Goal: Information Seeking & Learning: Learn about a topic

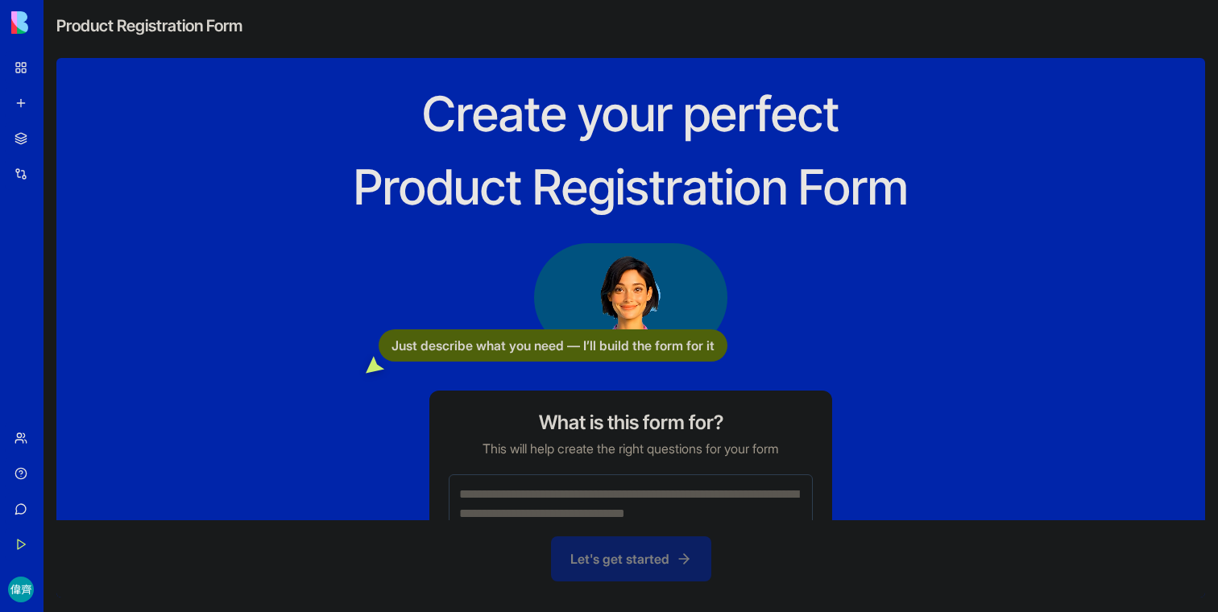
scroll to position [59, 0]
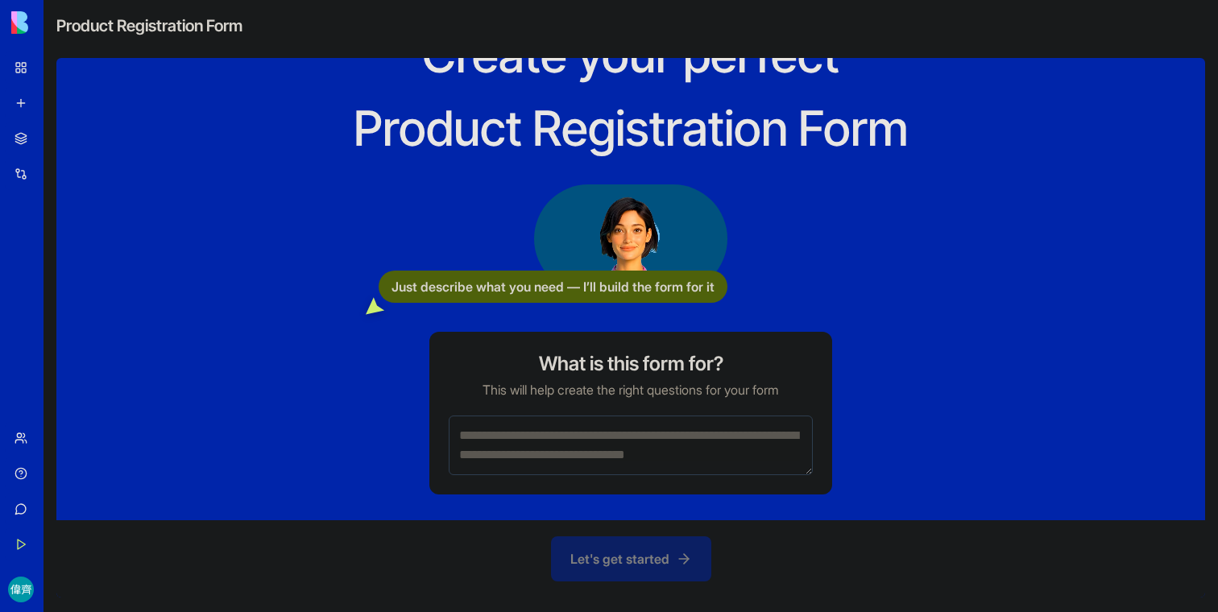
click at [387, 479] on div "Create your perfect Product Registration Form Just describe what you need — I’l…" at bounding box center [631, 260] width 722 height 470
click at [23, 77] on link "My Workspace" at bounding box center [37, 68] width 64 height 32
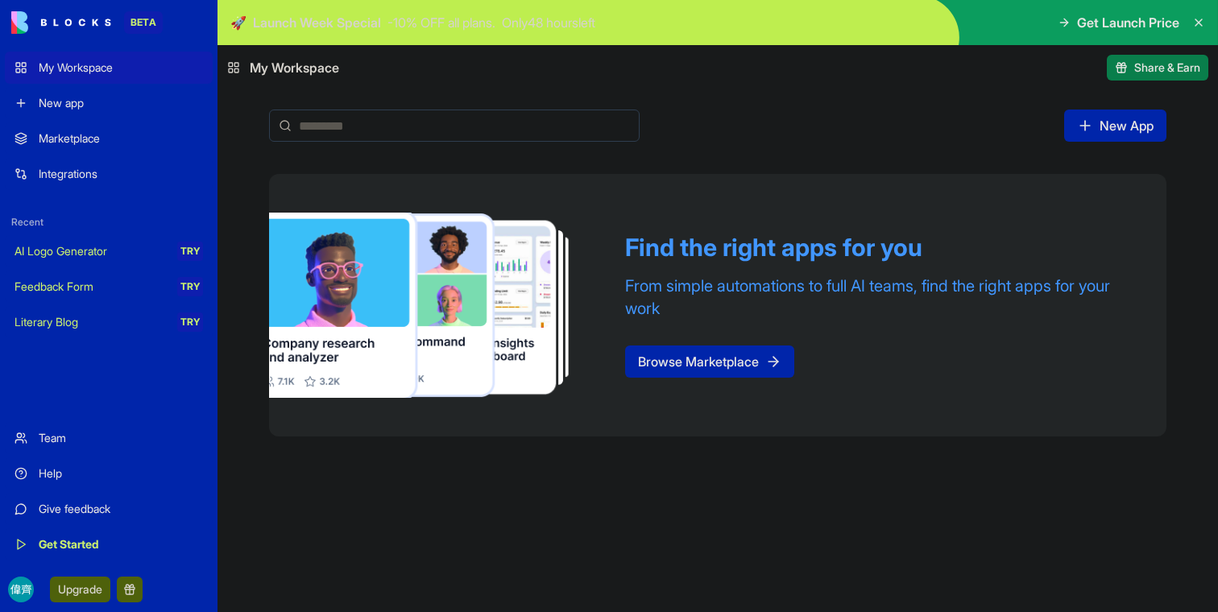
click at [87, 132] on div "Marketplace" at bounding box center [121, 138] width 164 height 16
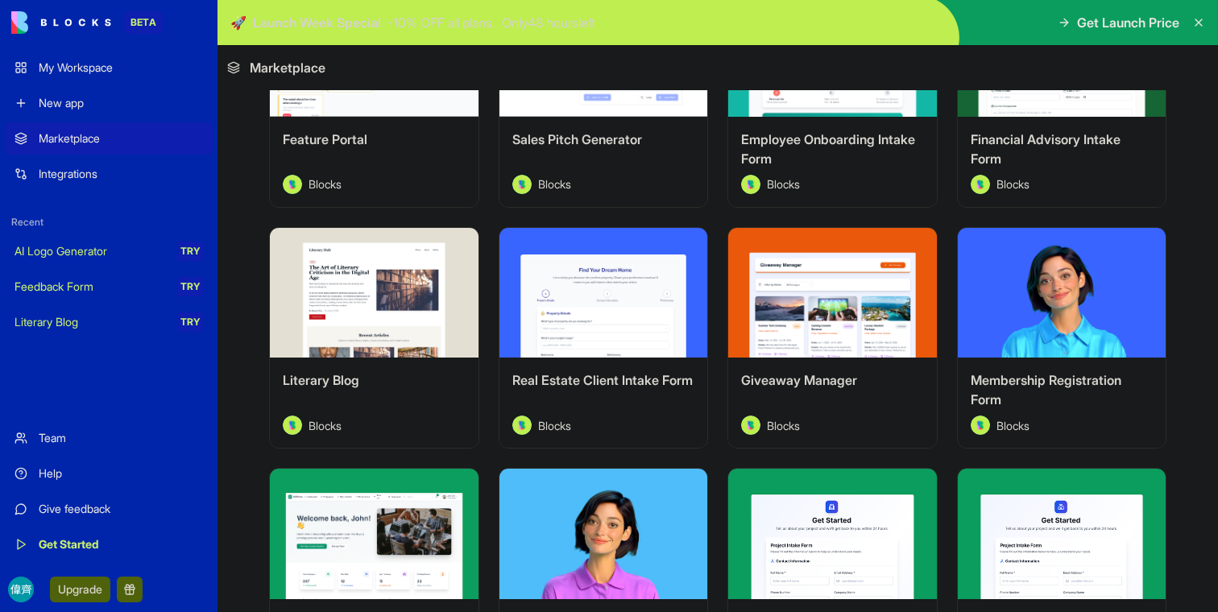
scroll to position [1406, 0]
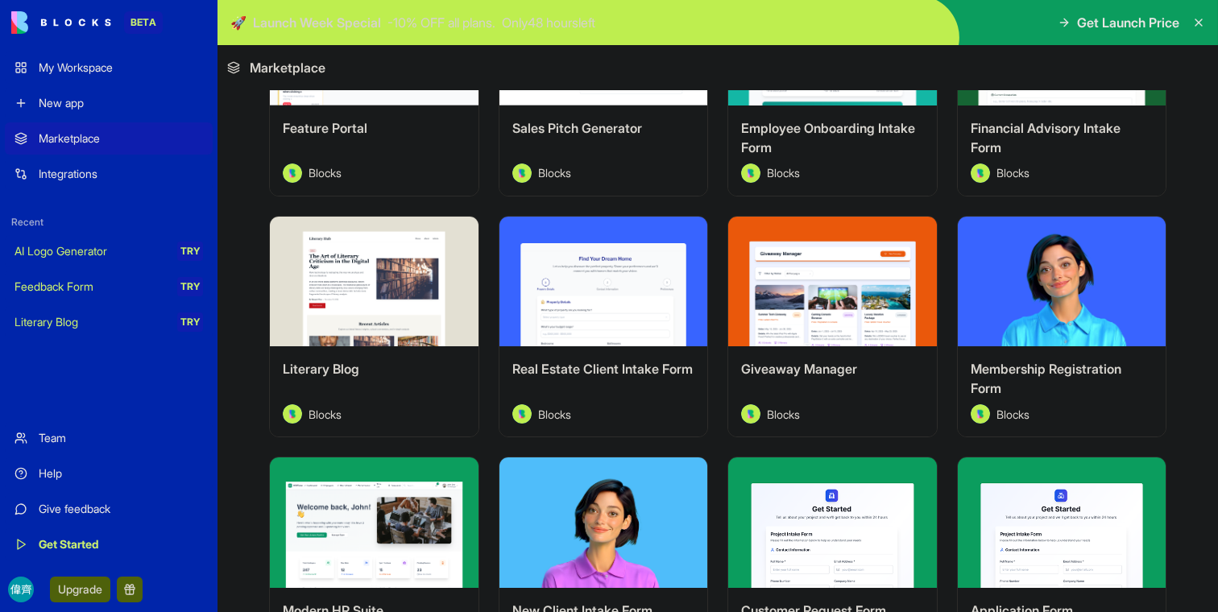
click at [82, 172] on div "Integrations" at bounding box center [121, 174] width 164 height 16
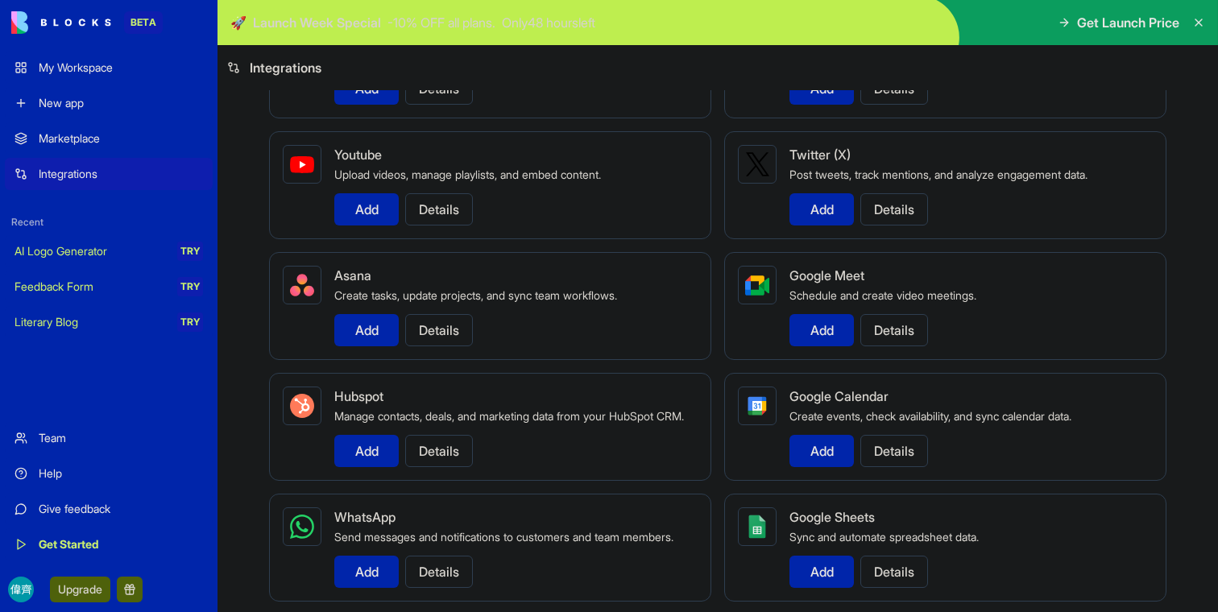
scroll to position [362, 0]
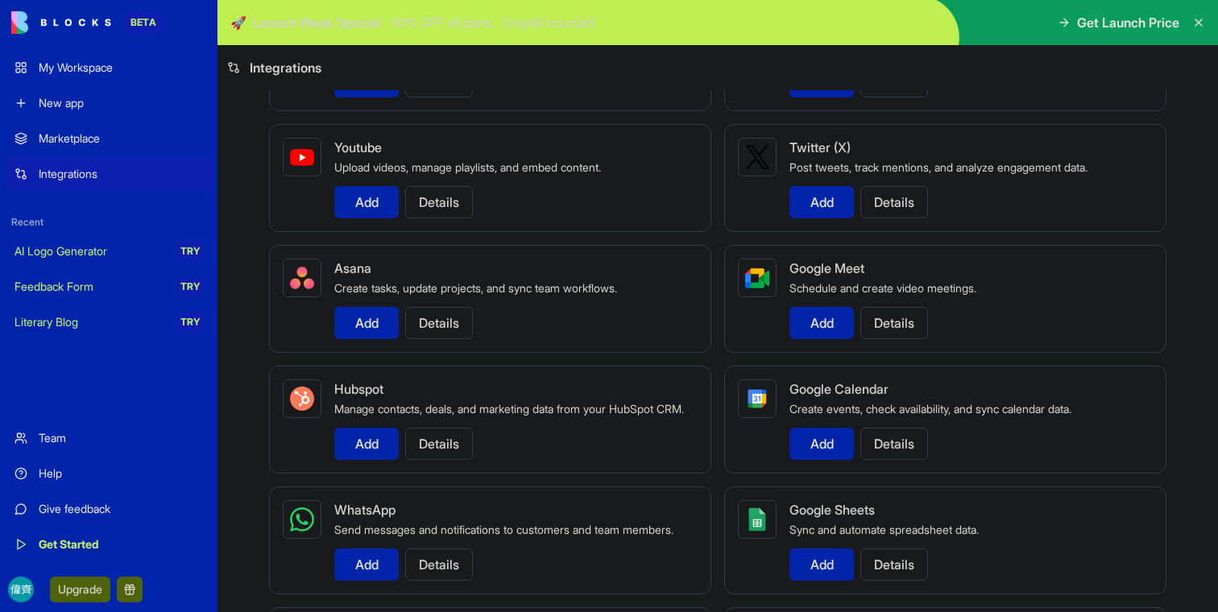
click at [73, 139] on div "Marketplace" at bounding box center [121, 138] width 164 height 16
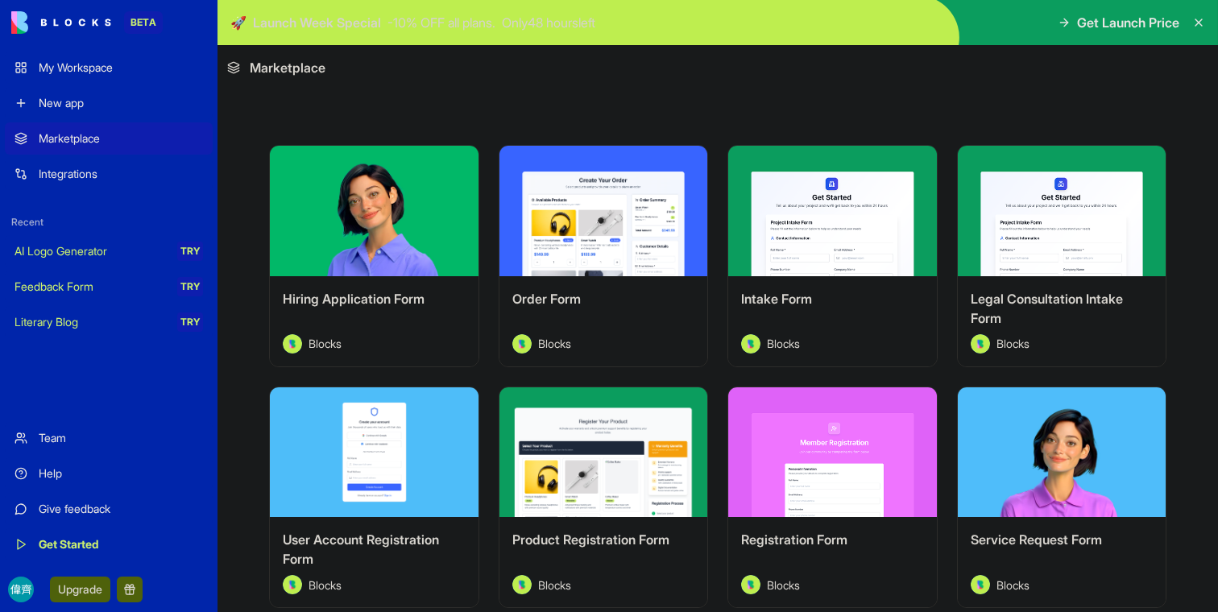
scroll to position [274, 0]
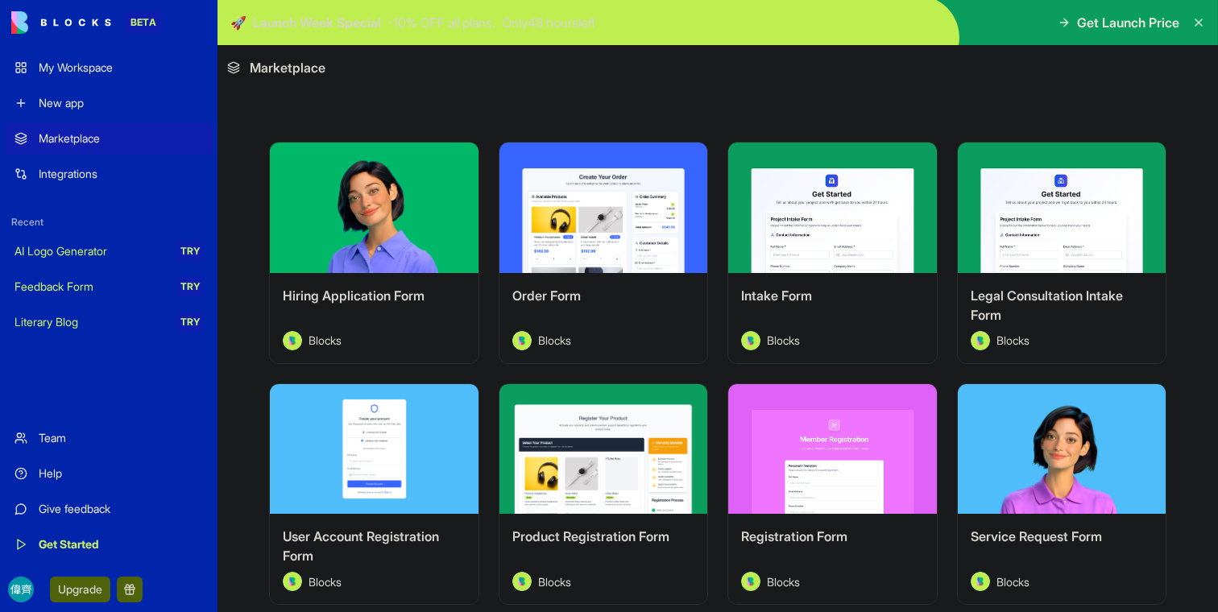
click at [590, 253] on div "Explore" at bounding box center [603, 208] width 209 height 130
click at [590, 209] on button "Explore" at bounding box center [603, 208] width 121 height 32
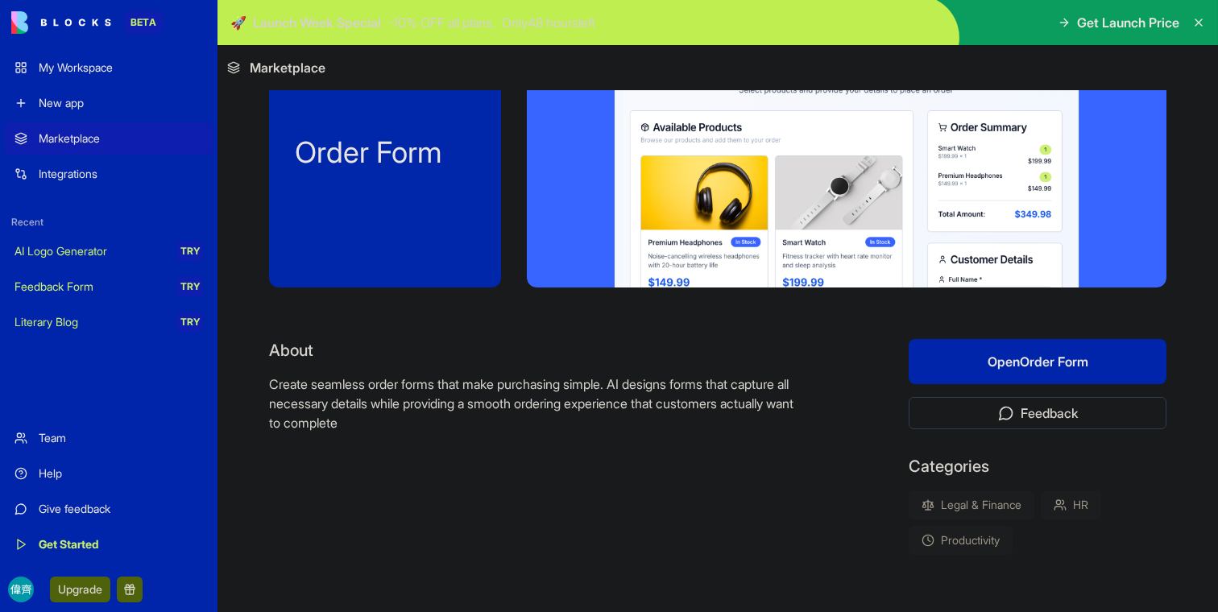
scroll to position [87, 0]
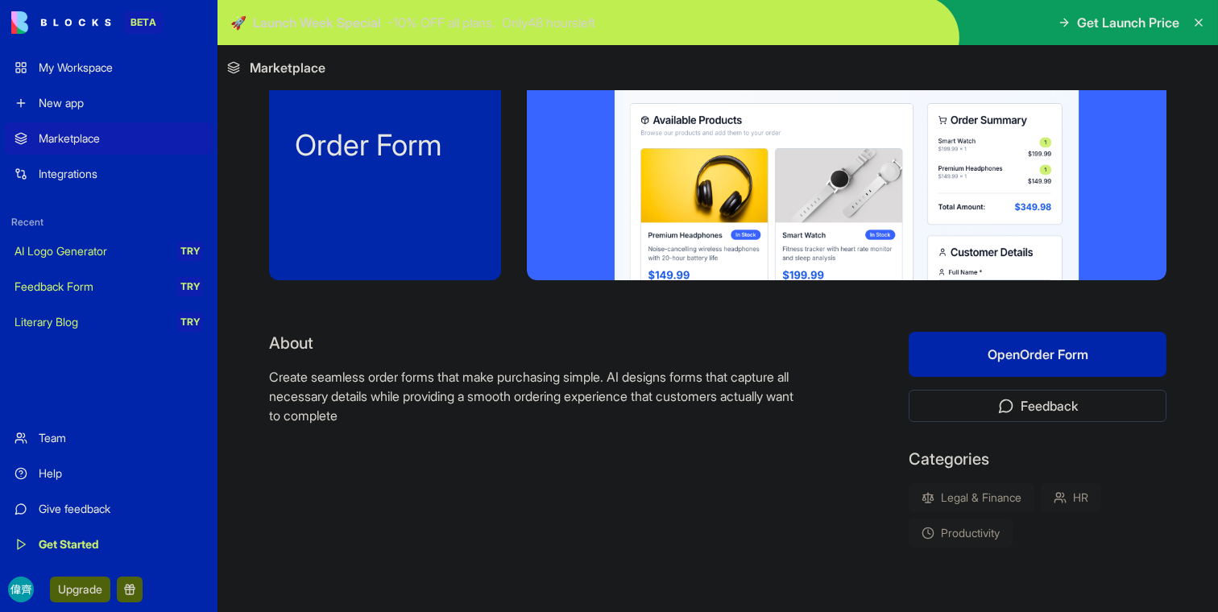
click at [972, 367] on button "Open Order Form" at bounding box center [1038, 354] width 258 height 45
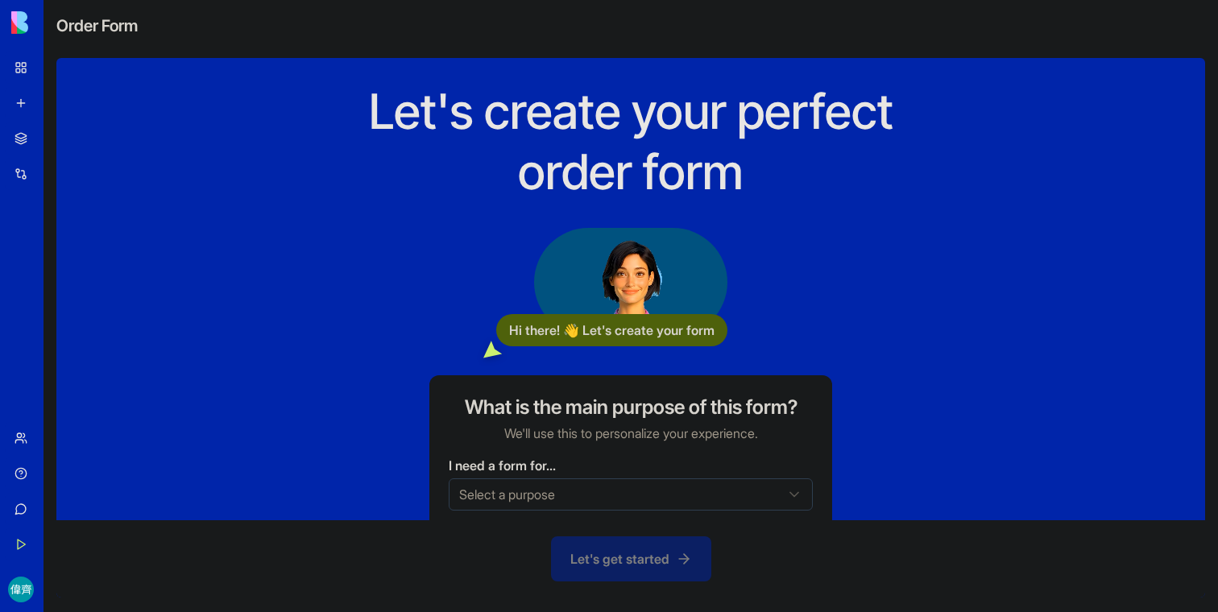
scroll to position [38, 0]
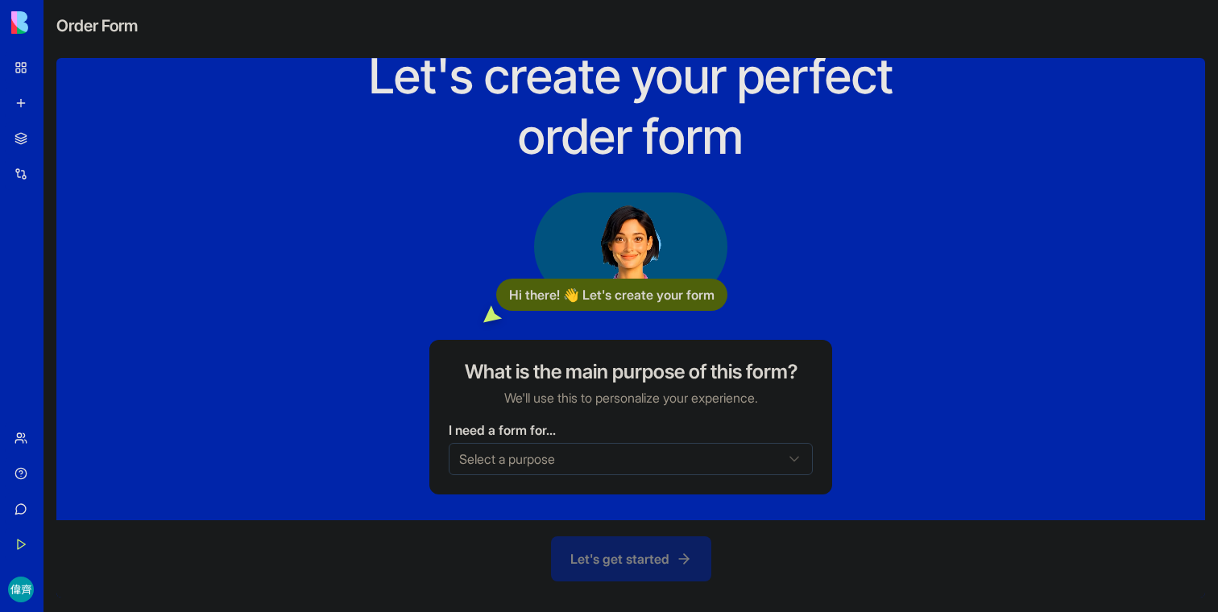
click at [519, 463] on html "BETA My Workspace New app Marketplace Integrations Recent AI Logo Generator TRY…" at bounding box center [609, 306] width 1218 height 612
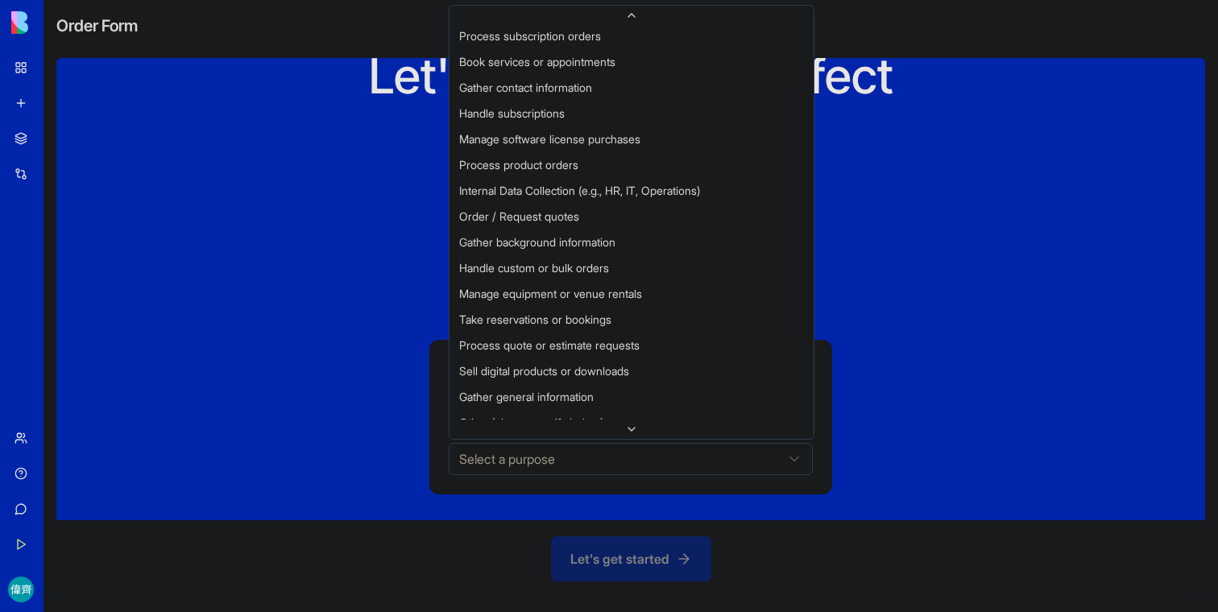
scroll to position [0, 0]
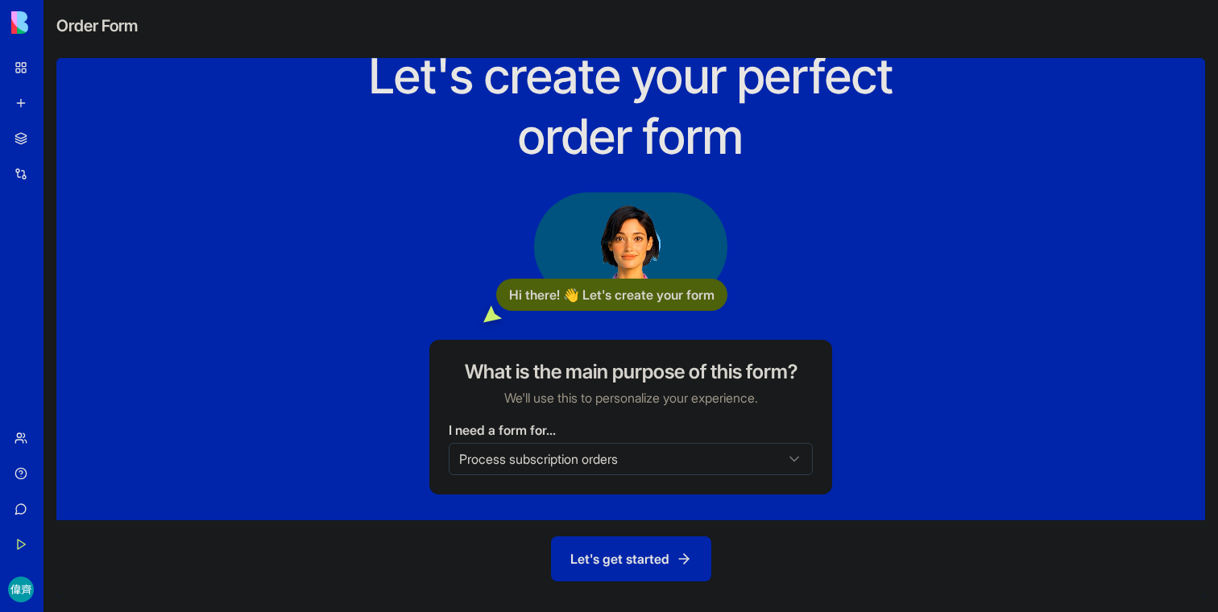
click at [580, 553] on button "Let's get started" at bounding box center [631, 558] width 160 height 45
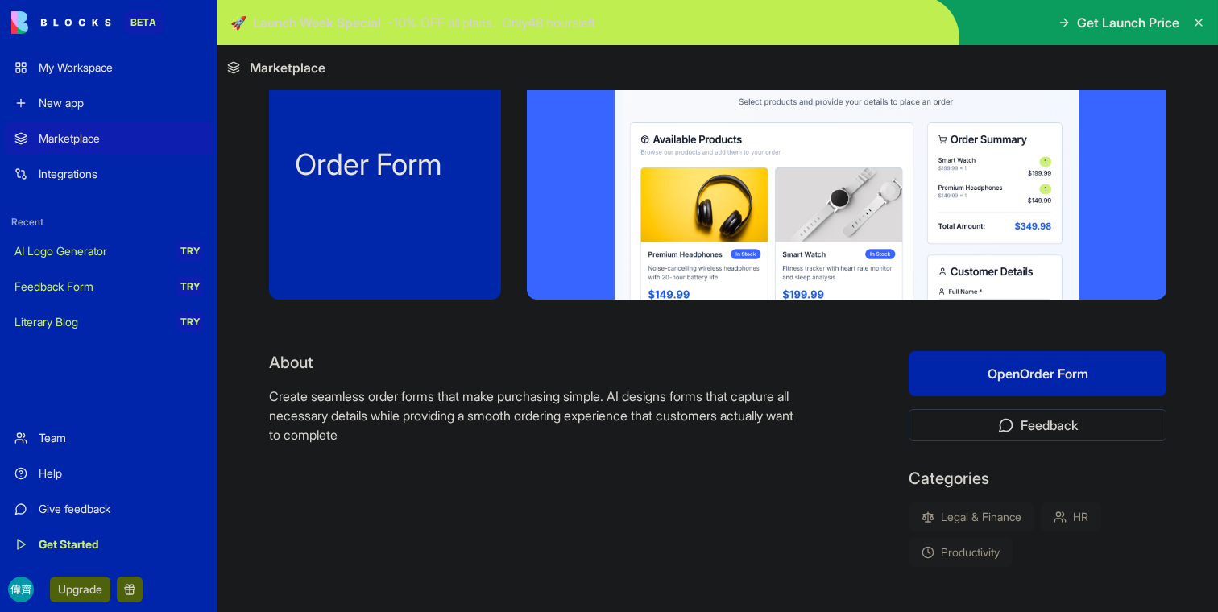
scroll to position [71, 0]
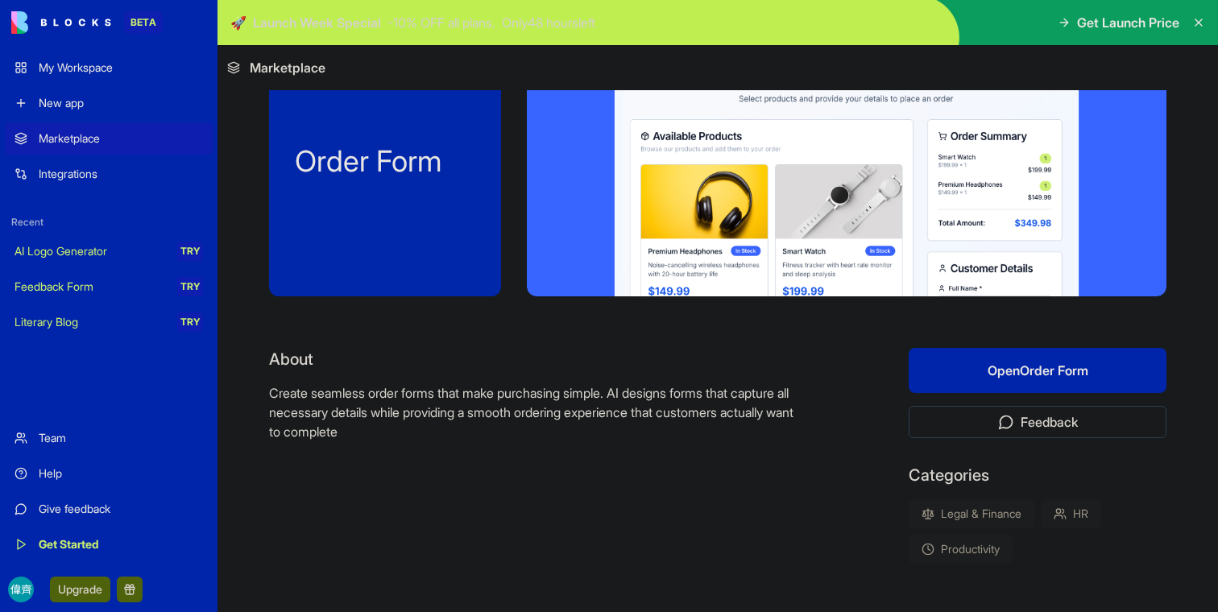
click at [97, 71] on div "My Workspace" at bounding box center [121, 68] width 164 height 16
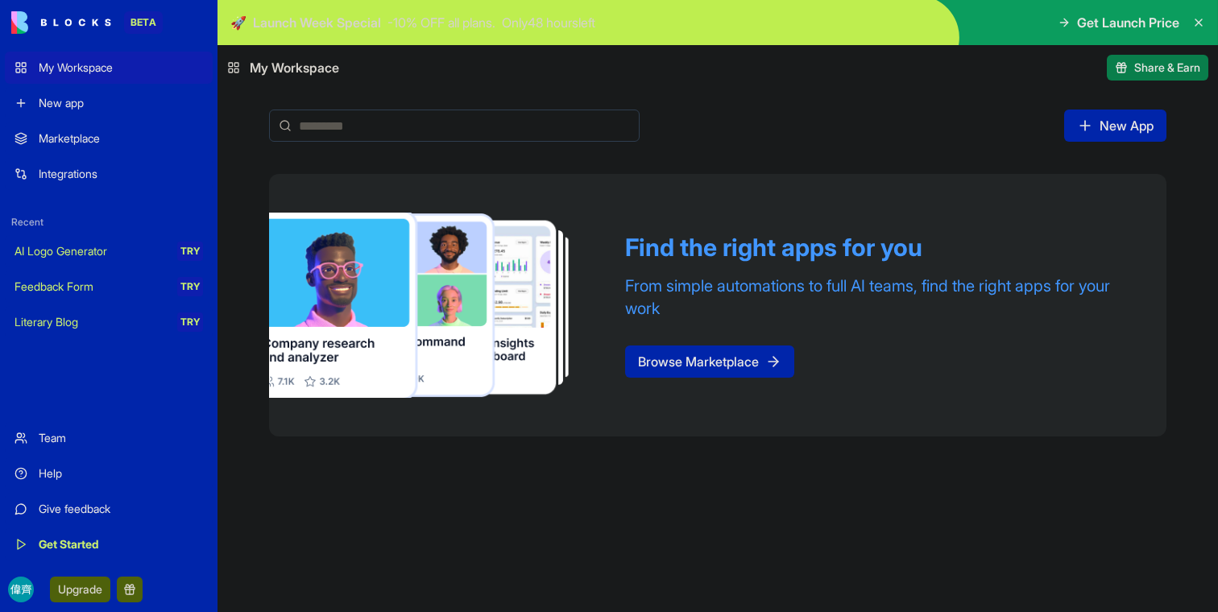
click at [97, 107] on div "New app" at bounding box center [121, 103] width 164 height 16
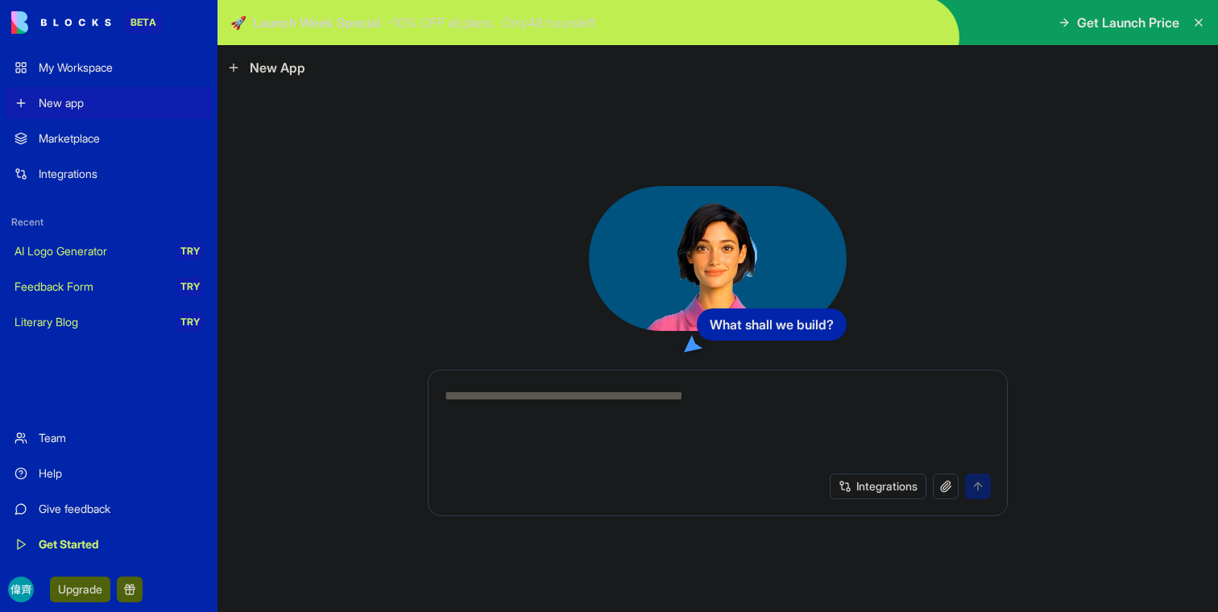
click at [74, 142] on div "Marketplace" at bounding box center [121, 138] width 164 height 16
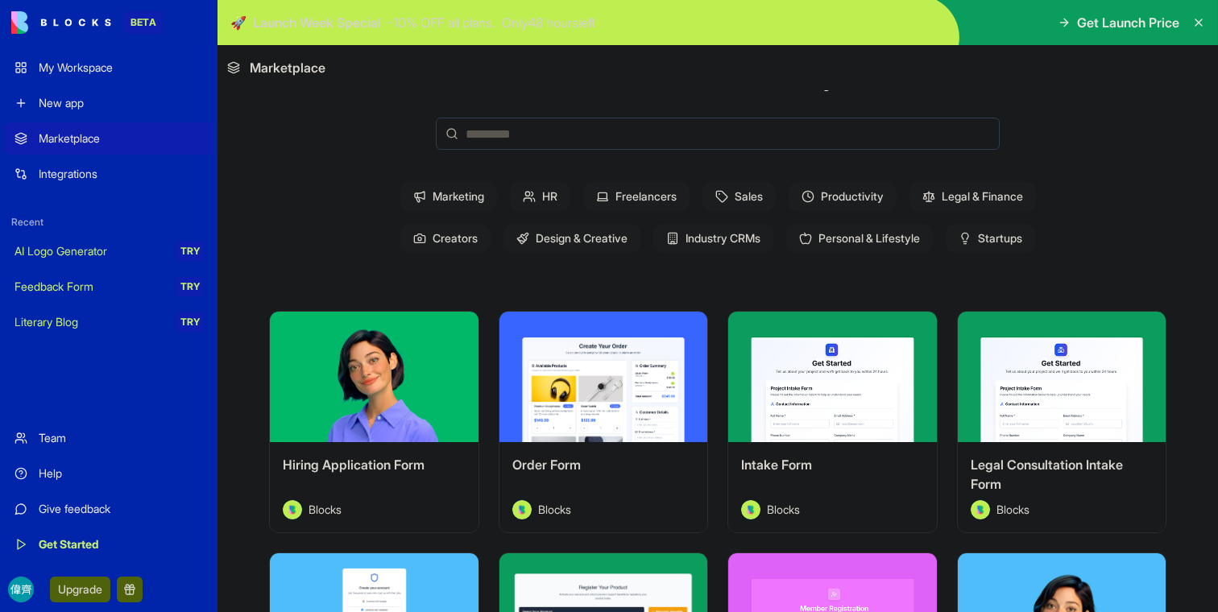
scroll to position [74, 0]
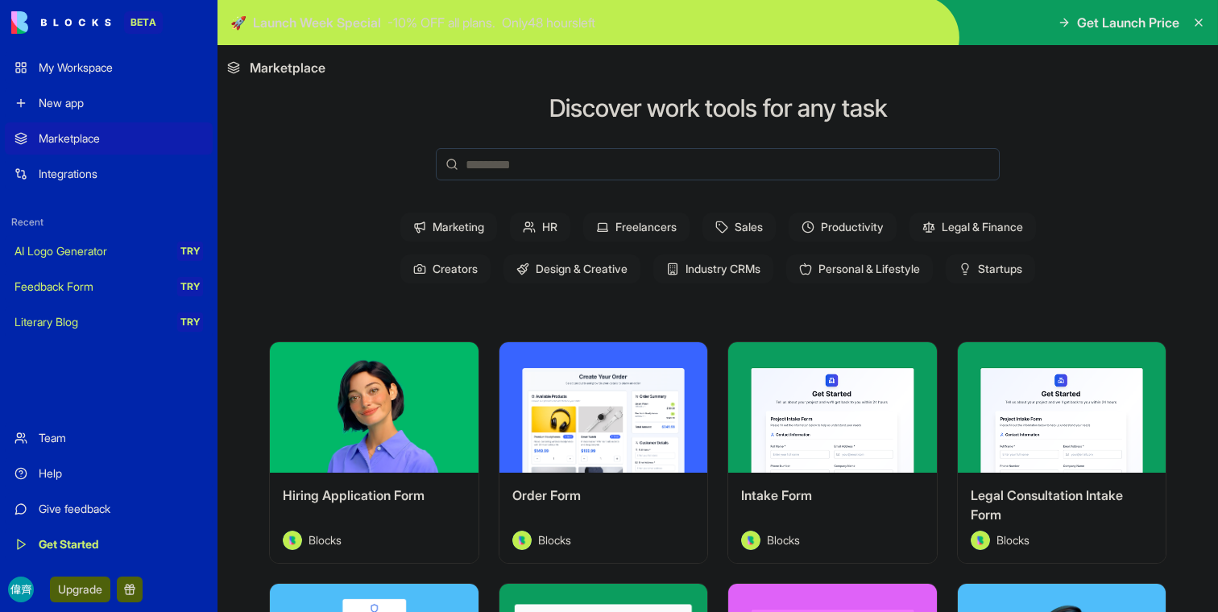
click at [732, 216] on span "Sales" at bounding box center [738, 227] width 73 height 29
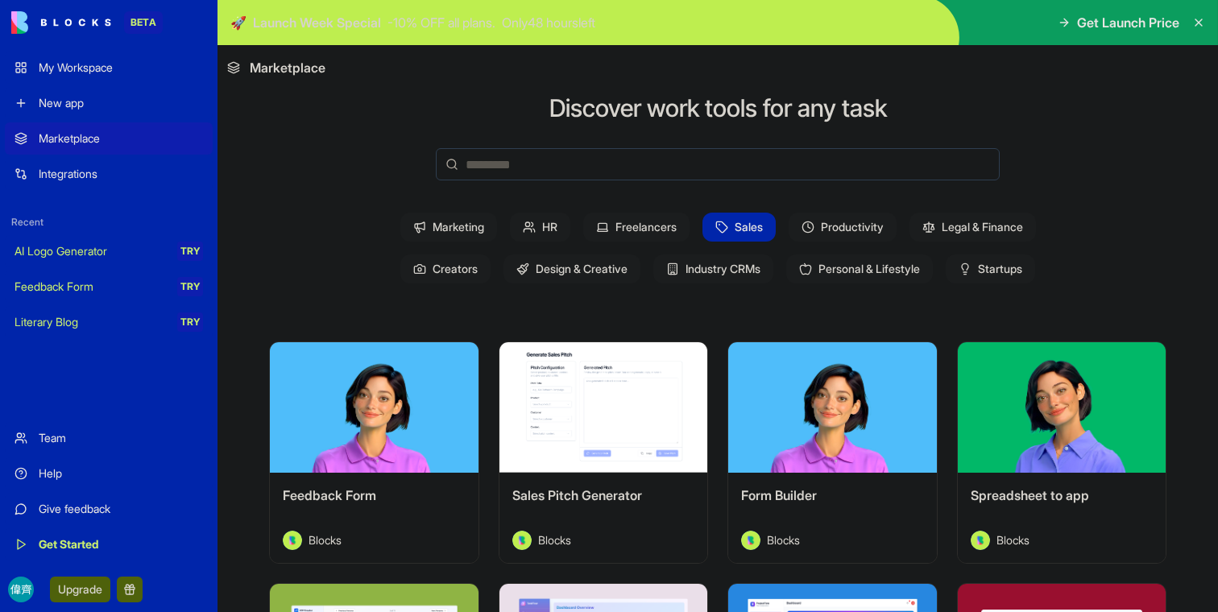
click at [732, 222] on span "Sales" at bounding box center [738, 227] width 73 height 29
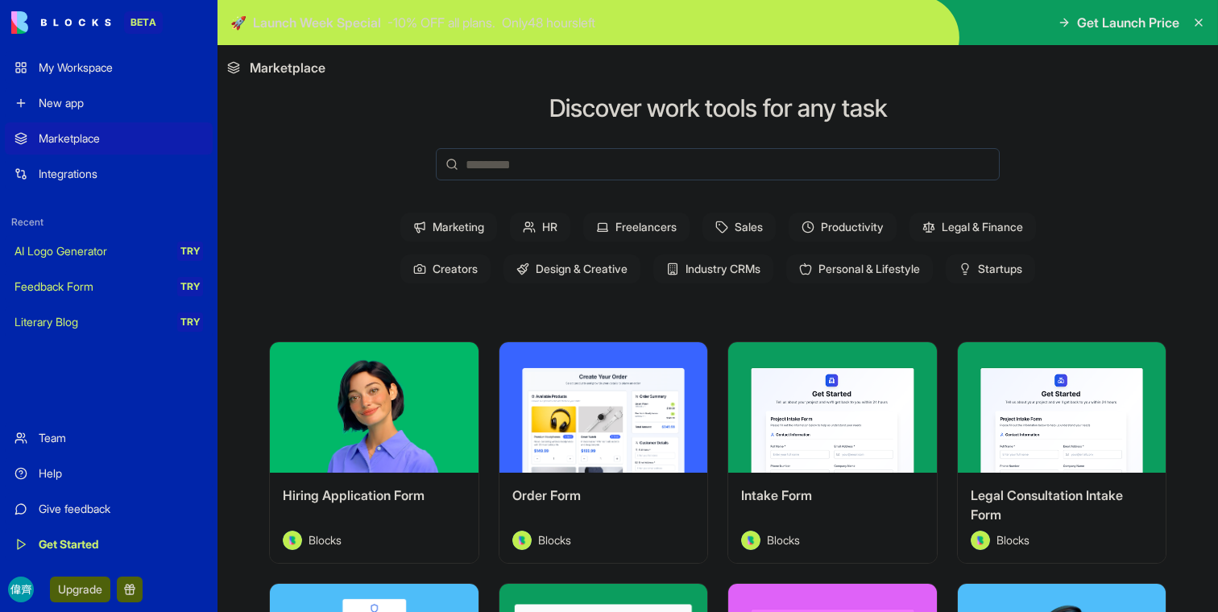
click at [1005, 231] on span "Legal & Finance" at bounding box center [972, 227] width 126 height 29
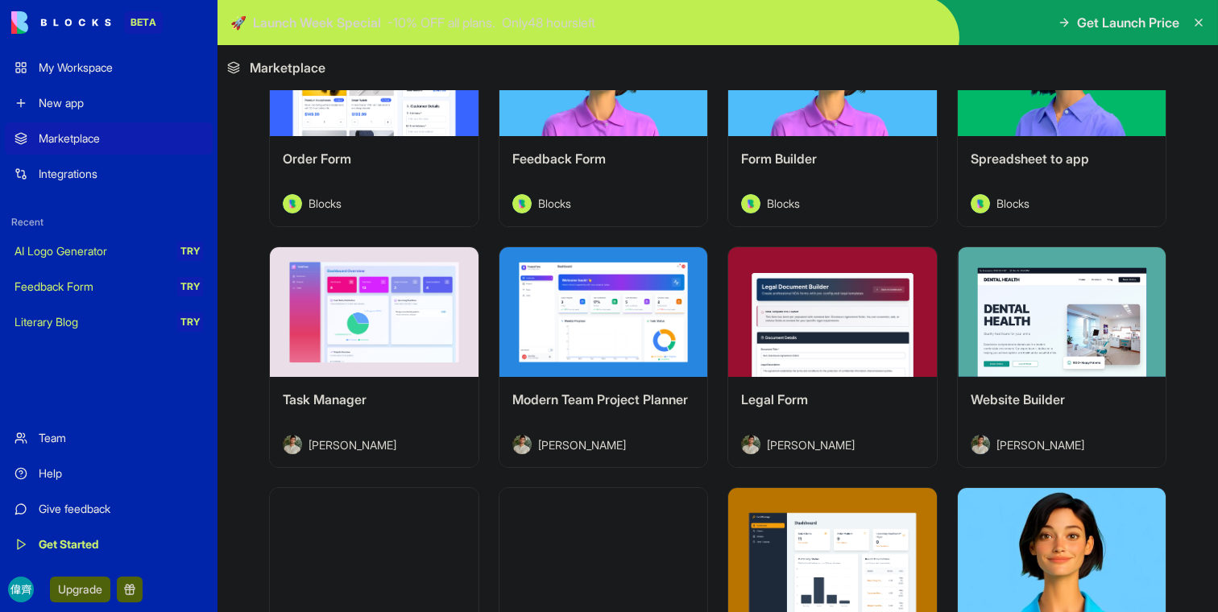
scroll to position [416, 0]
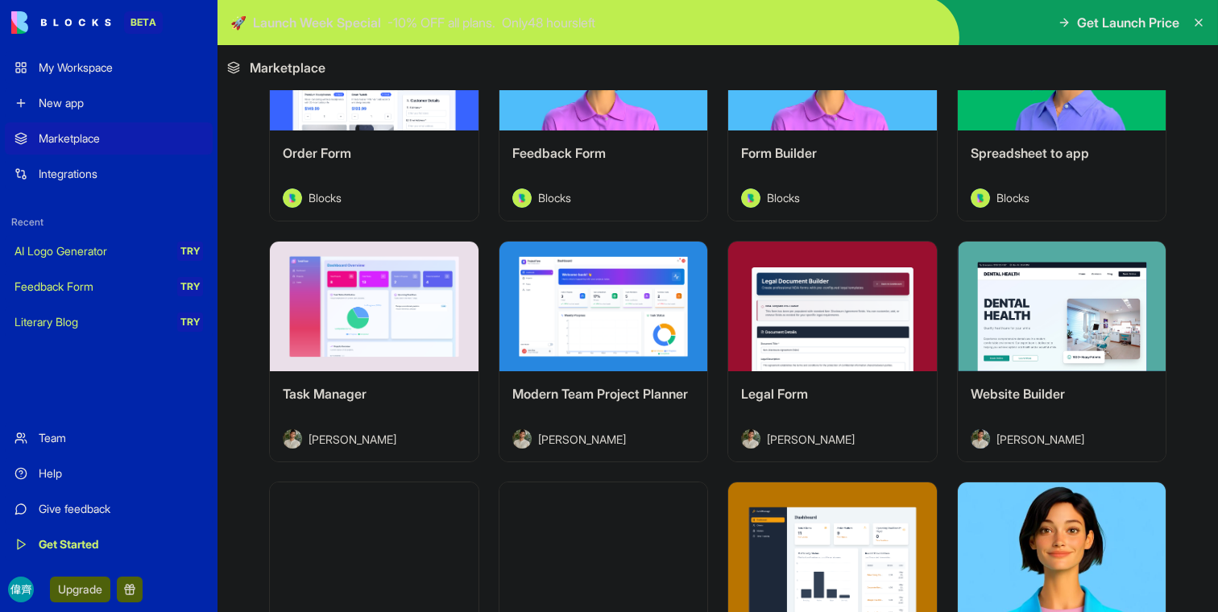
click at [825, 315] on button "Explore" at bounding box center [832, 306] width 121 height 32
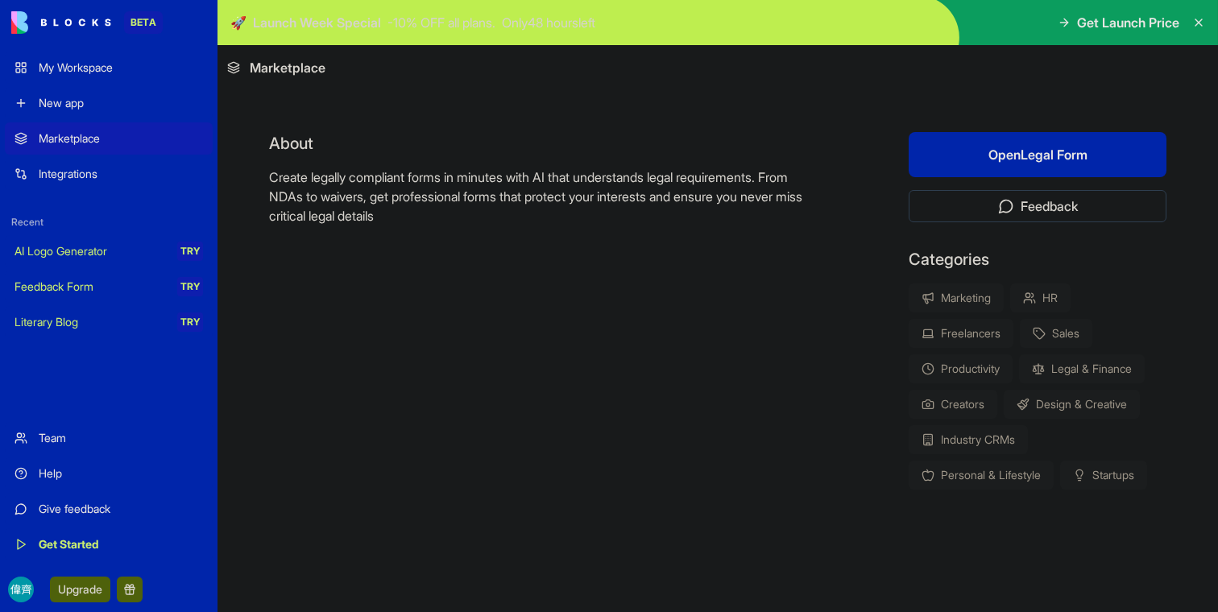
click at [314, 197] on p "Create legally compliant forms in minutes with AI that understands legal requir…" at bounding box center [537, 197] width 536 height 58
click at [325, 246] on div "About Create legally compliant forms in minutes with AI that understands legal …" at bounding box center [537, 311] width 536 height 358
click at [317, 198] on p "Create legally compliant forms in minutes with AI that understands legal requir…" at bounding box center [537, 197] width 536 height 58
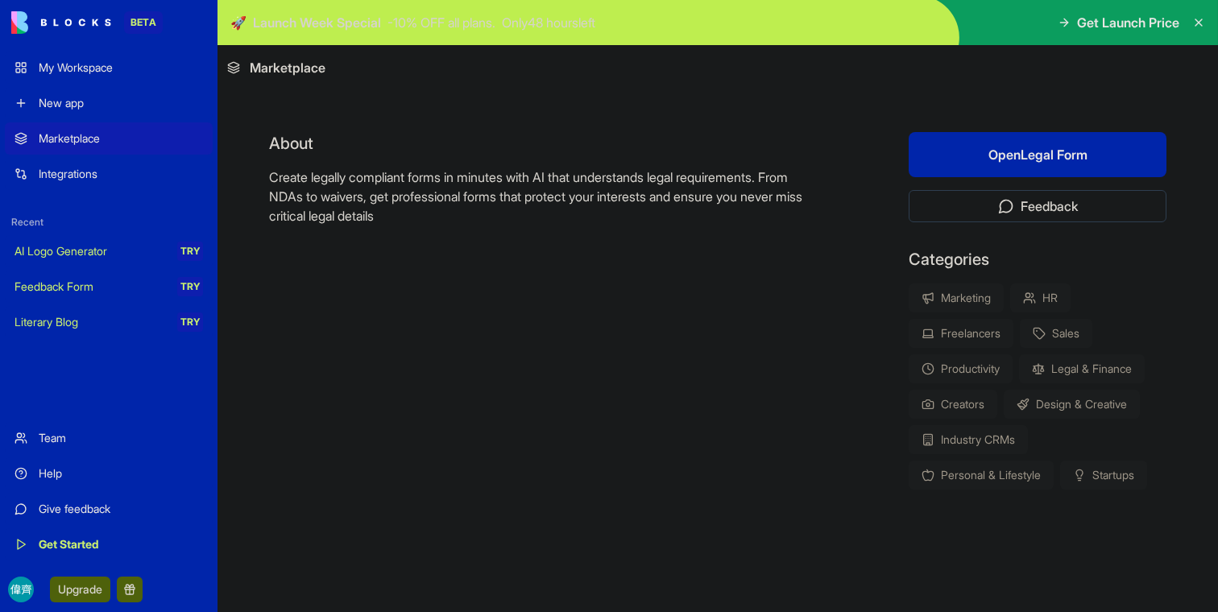
click at [391, 205] on p "Create legally compliant forms in minutes with AI that understands legal requir…" at bounding box center [537, 197] width 536 height 58
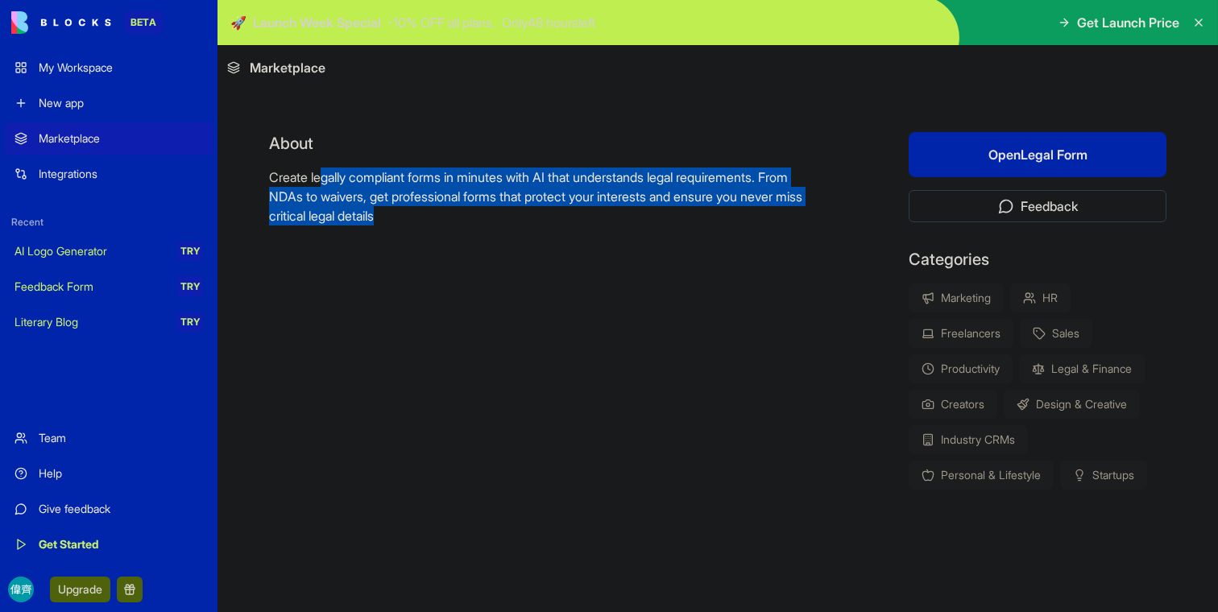
drag, startPoint x: 476, startPoint y: 222, endPoint x: 327, endPoint y: 175, distance: 156.4
click at [327, 175] on p "Create legally compliant forms in minutes with AI that understands legal requir…" at bounding box center [537, 197] width 536 height 58
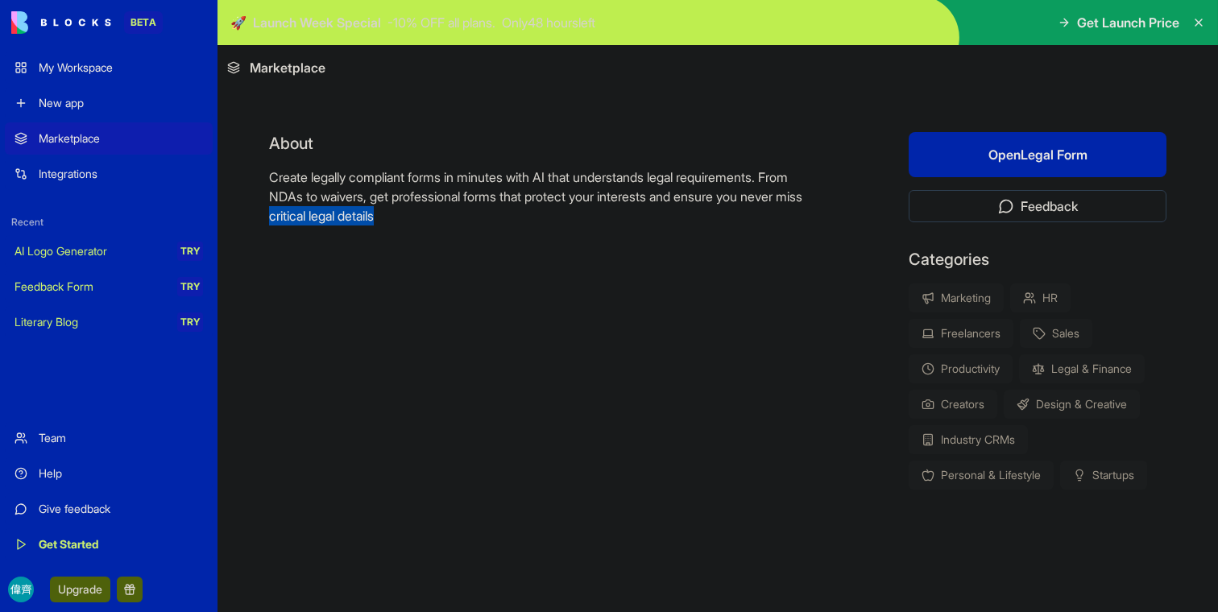
drag, startPoint x: 337, startPoint y: 220, endPoint x: 486, endPoint y: 222, distance: 148.2
click at [485, 222] on p "Create legally compliant forms in minutes with AI that understands legal requir…" at bounding box center [537, 197] width 536 height 58
click at [486, 222] on p "Create legally compliant forms in minutes with AI that understands legal requir…" at bounding box center [537, 197] width 536 height 58
drag, startPoint x: 304, startPoint y: 180, endPoint x: 511, endPoint y: 179, distance: 207.8
click at [511, 179] on p "Create legally compliant forms in minutes with AI that understands legal requir…" at bounding box center [537, 197] width 536 height 58
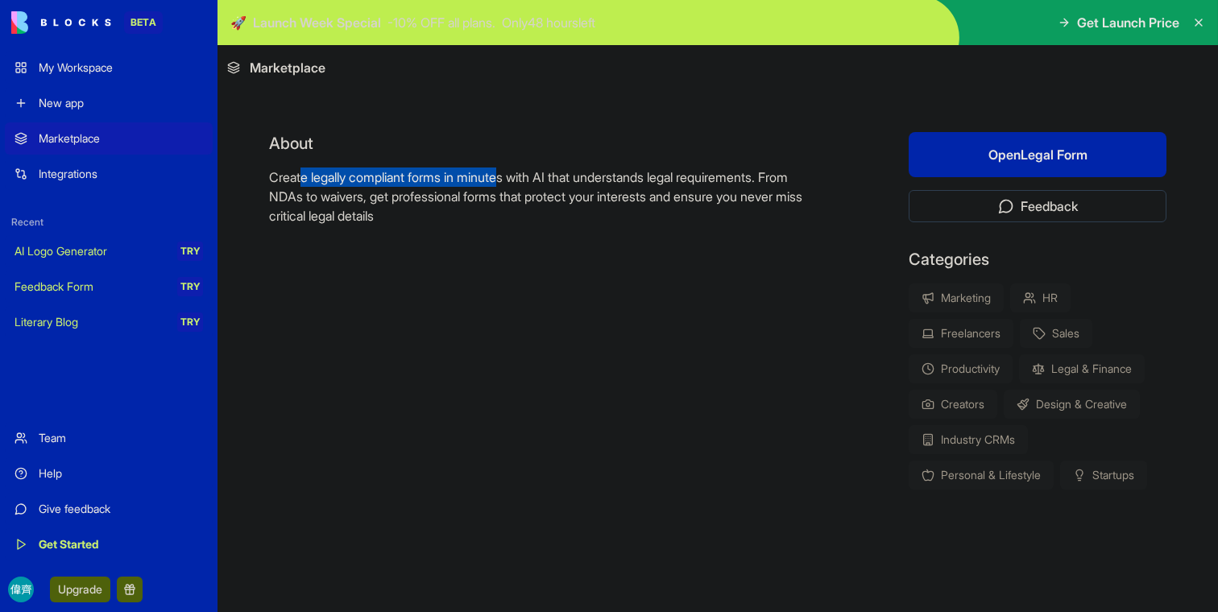
click at [511, 179] on p "Create legally compliant forms in minutes with AI that understands legal requir…" at bounding box center [537, 197] width 536 height 58
click at [504, 184] on p "Create legally compliant forms in minutes with AI that understands legal requir…" at bounding box center [537, 197] width 536 height 58
click at [417, 220] on p "Create legally compliant forms in minutes with AI that understands legal requir…" at bounding box center [537, 197] width 536 height 58
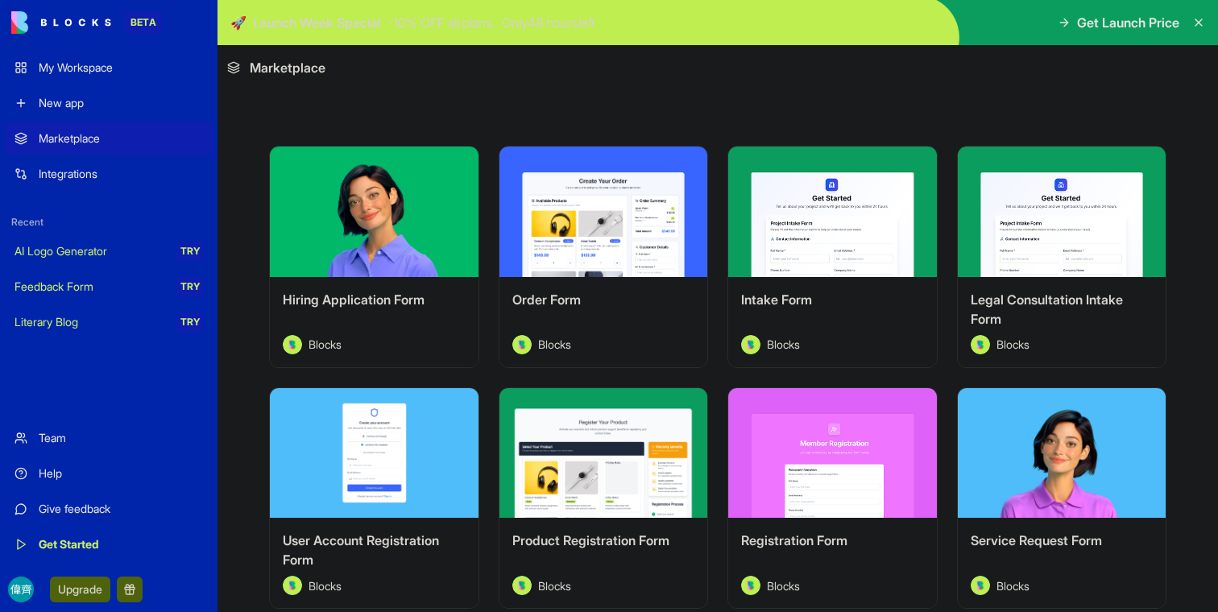
scroll to position [267, 0]
